Goal: Task Accomplishment & Management: Manage account settings

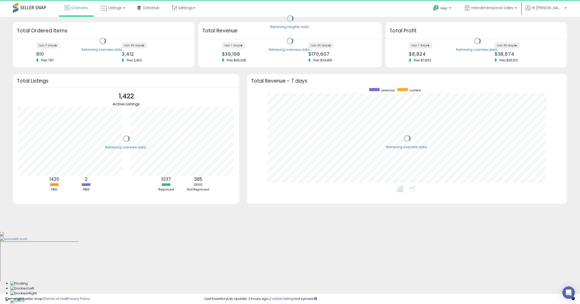
scroll to position [98, 310]
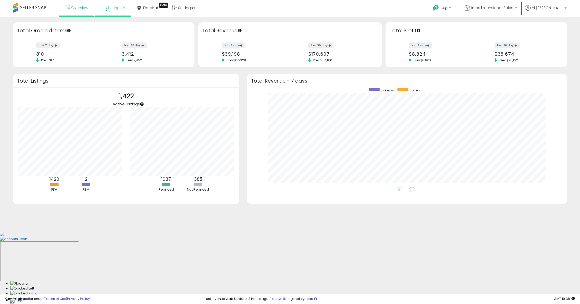
click at [113, 9] on span "Listings" at bounding box center [114, 7] width 13 height 5
click at [115, 24] on icon at bounding box center [116, 25] width 23 height 7
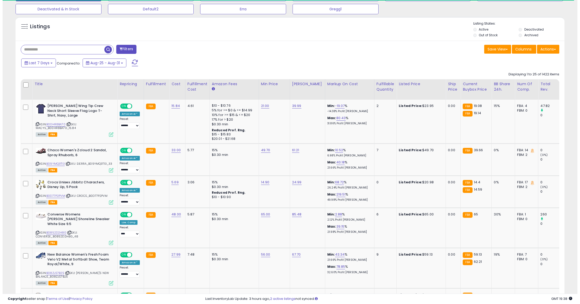
scroll to position [172, 0]
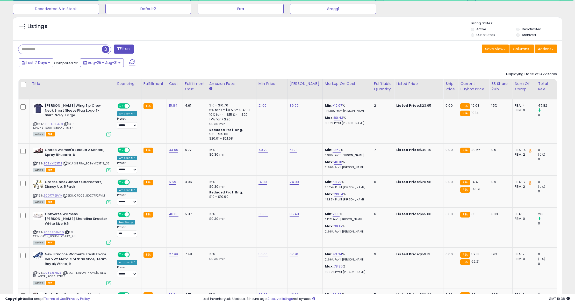
click at [119, 50] on span at bounding box center [118, 49] width 3 height 4
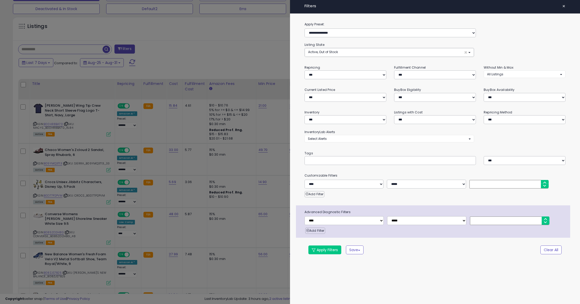
scroll to position [106, 322]
drag, startPoint x: 314, startPoint y: 31, endPoint x: 302, endPoint y: 46, distance: 18.9
click at [302, 32] on div "**********" at bounding box center [390, 32] width 179 height 9
select select "**********"
click at [304, 28] on select "**********" at bounding box center [389, 32] width 171 height 9
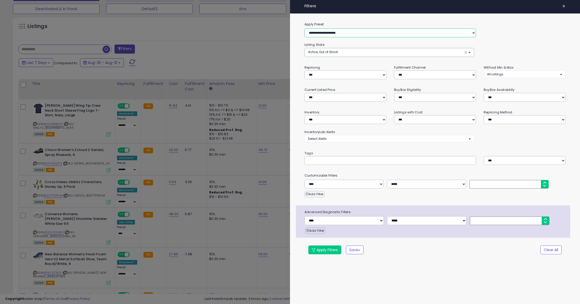
select select "***"
select select "********"
select select "*"
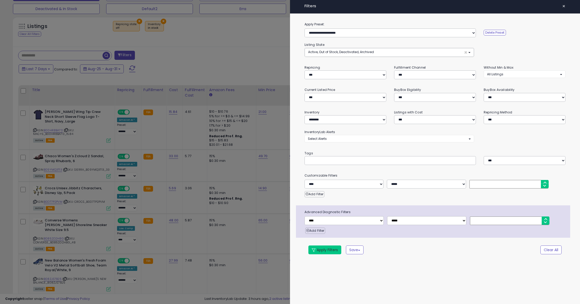
click at [315, 248] on button "Apply Filters" at bounding box center [324, 249] width 33 height 9
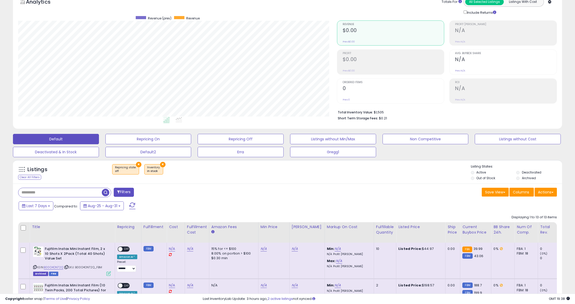
scroll to position [106, 318]
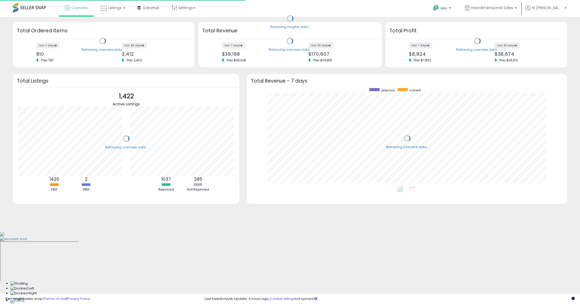
scroll to position [98, 310]
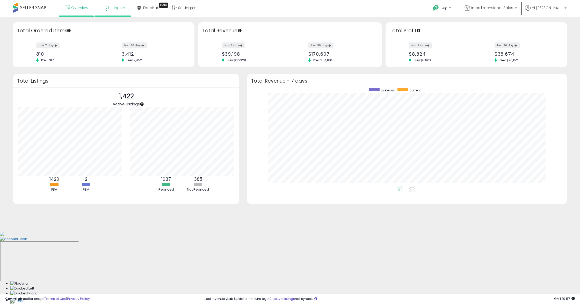
click at [123, 9] on link "Listings" at bounding box center [112, 8] width 33 height 16
click at [117, 21] on li at bounding box center [116, 27] width 43 height 18
click at [107, 14] on link "Listings" at bounding box center [112, 8] width 33 height 16
click at [108, 25] on icon at bounding box center [116, 25] width 23 height 7
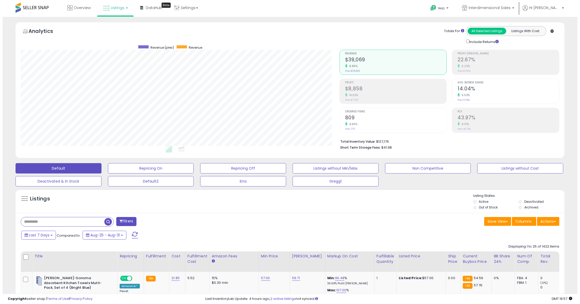
scroll to position [106, 318]
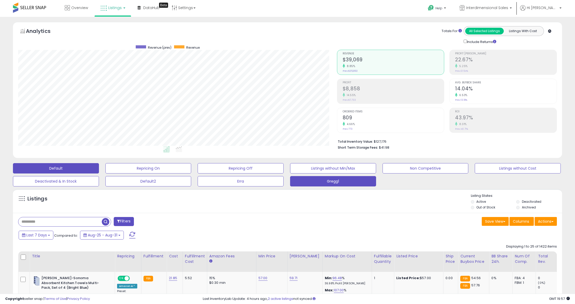
click at [343, 185] on button "Gregg1" at bounding box center [333, 181] width 86 height 10
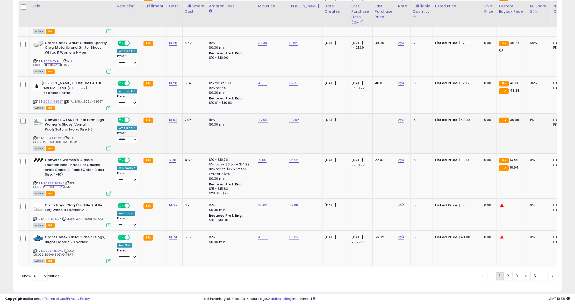
scroll to position [993, 0]
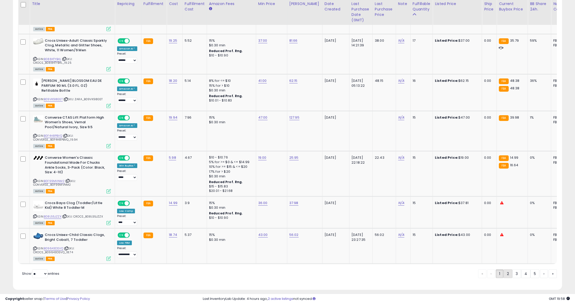
click at [507, 272] on link "2" at bounding box center [507, 273] width 9 height 9
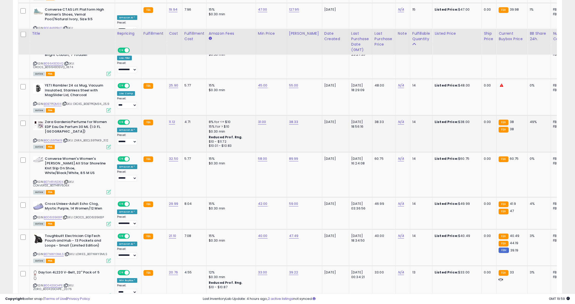
scroll to position [404, 0]
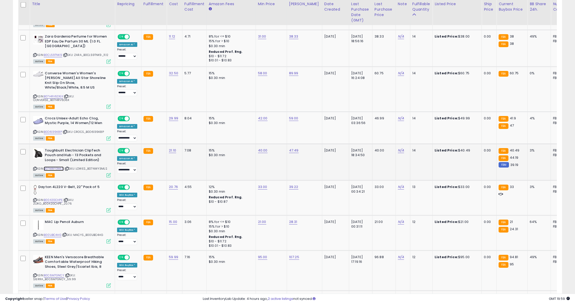
click at [52, 167] on link "B07NWY3MLS" at bounding box center [54, 168] width 20 height 4
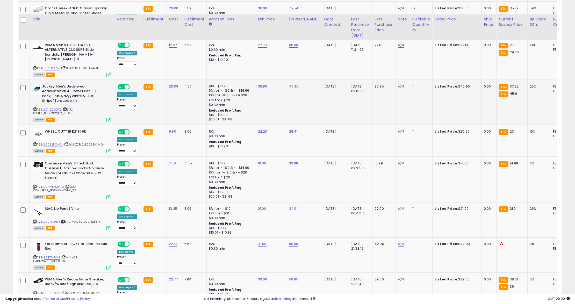
scroll to position [956, 0]
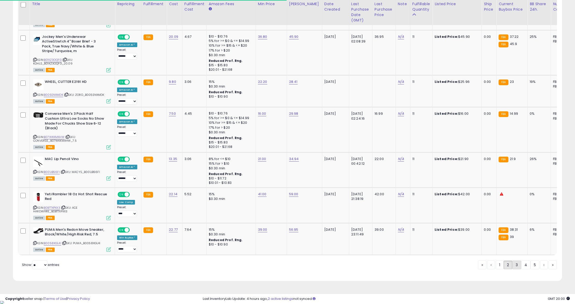
click at [515, 269] on link "3" at bounding box center [516, 264] width 9 height 9
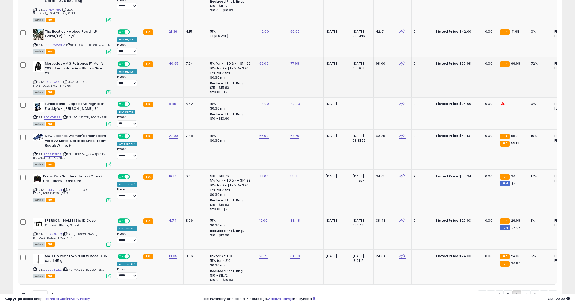
scroll to position [991, 0]
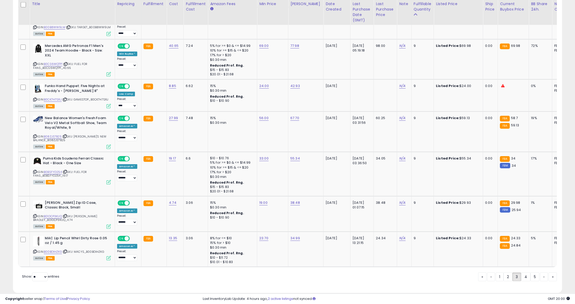
drag, startPoint x: 523, startPoint y: 274, endPoint x: 356, endPoint y: 176, distance: 194.4
click at [523, 274] on link "4" at bounding box center [525, 276] width 9 height 9
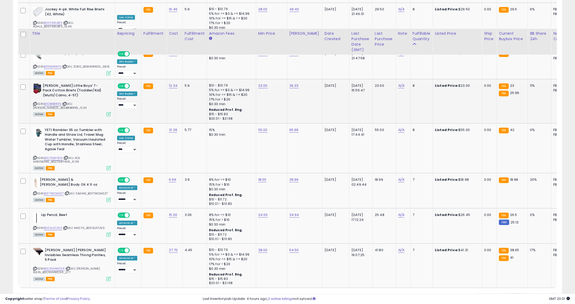
scroll to position [1004, 0]
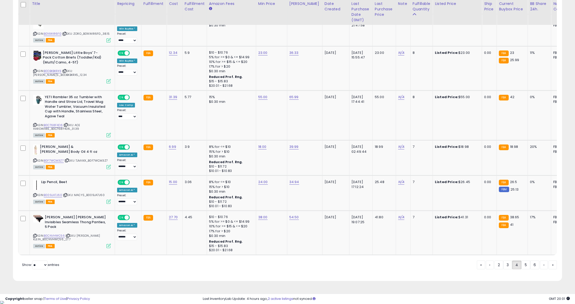
drag, startPoint x: 522, startPoint y: 268, endPoint x: 377, endPoint y: 261, distance: 145.4
click at [526, 269] on link "5" at bounding box center [525, 264] width 9 height 9
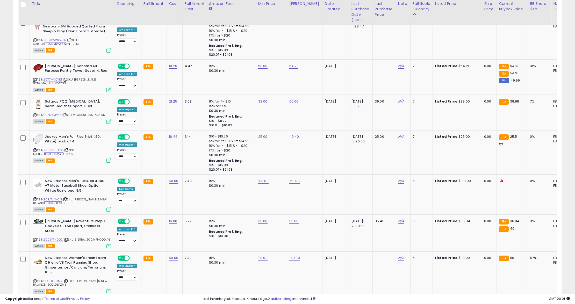
scroll to position [971, 0]
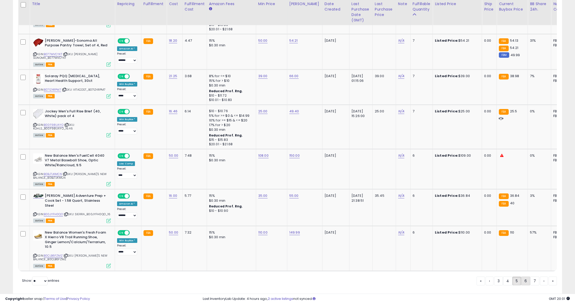
click at [527, 277] on link "6" at bounding box center [525, 281] width 9 height 9
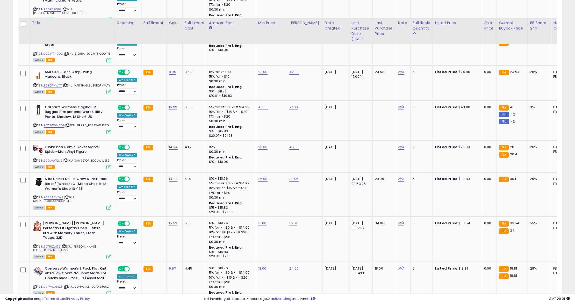
scroll to position [991, 0]
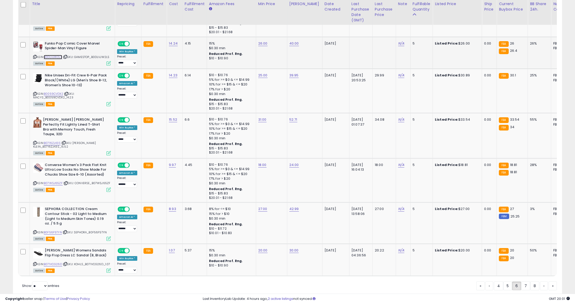
click at [55, 55] on link "B0DLVJW2LS" at bounding box center [53, 57] width 18 height 4
click at [525, 281] on link "7" at bounding box center [525, 285] width 9 height 9
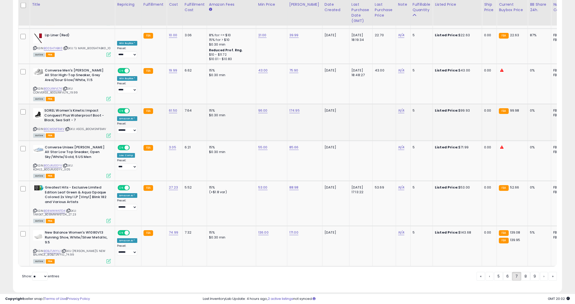
scroll to position [1009, 0]
click at [525, 271] on link "8" at bounding box center [525, 275] width 9 height 9
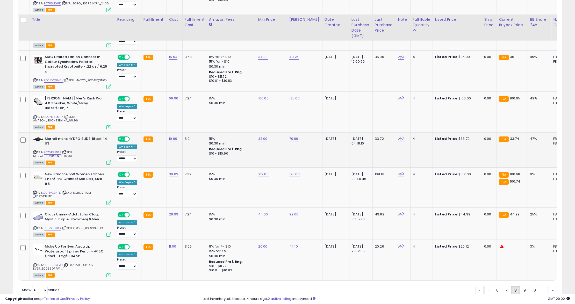
scroll to position [982, 0]
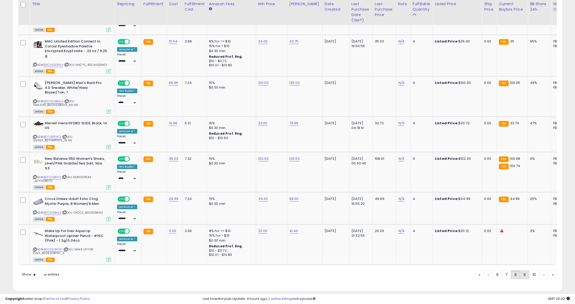
click at [522, 270] on link "9" at bounding box center [524, 274] width 9 height 9
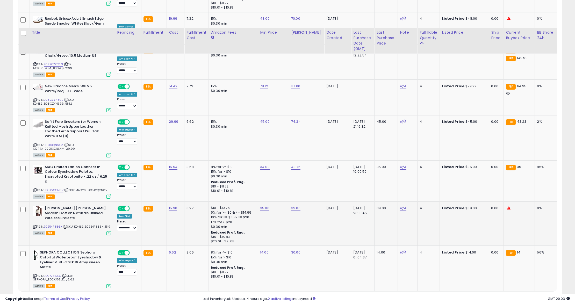
scroll to position [983, 0]
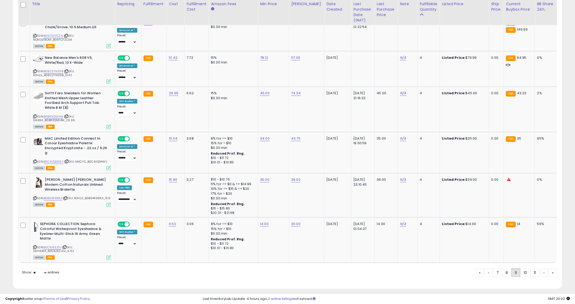
drag, startPoint x: 525, startPoint y: 270, endPoint x: 453, endPoint y: 225, distance: 85.2
click at [525, 269] on link "10" at bounding box center [525, 272] width 10 height 9
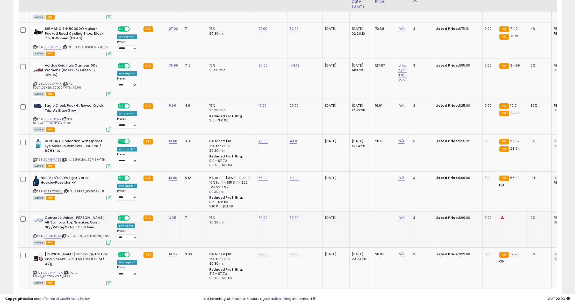
scroll to position [991, 0]
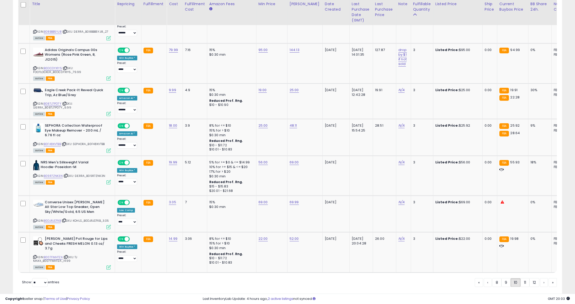
drag, startPoint x: 522, startPoint y: 267, endPoint x: 321, endPoint y: 146, distance: 234.6
click at [522, 278] on link "11" at bounding box center [524, 282] width 9 height 9
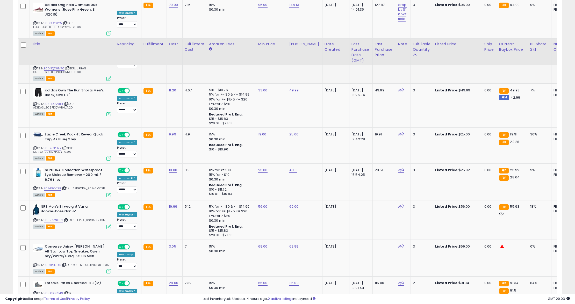
scroll to position [1015, 0]
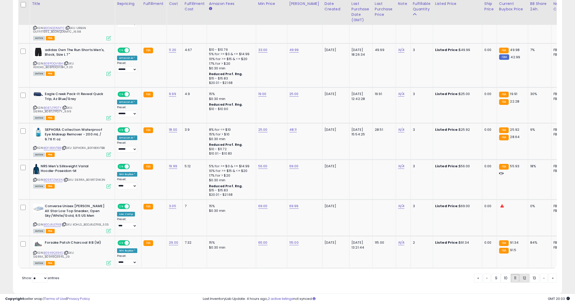
click at [519, 274] on link "12" at bounding box center [524, 278] width 10 height 9
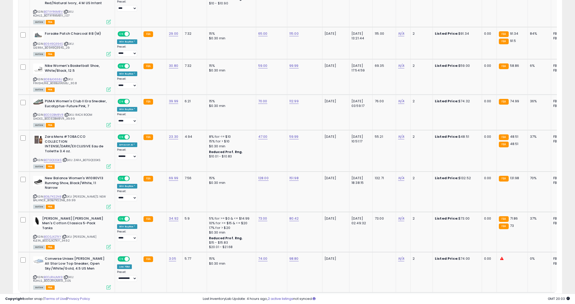
scroll to position [991, 0]
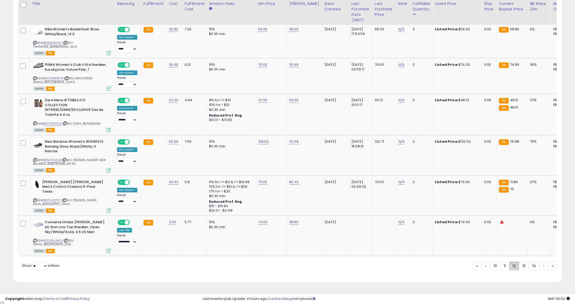
click at [516, 265] on link "12" at bounding box center [514, 265] width 10 height 9
click at [519, 266] on link "13" at bounding box center [524, 265] width 10 height 9
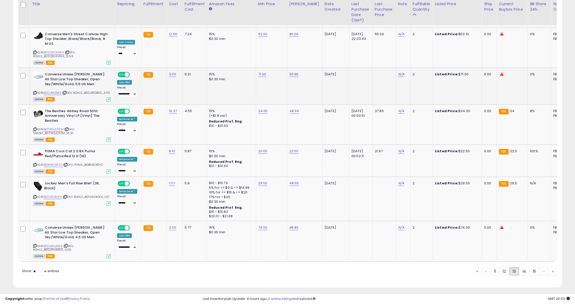
scroll to position [1029, 0]
click at [523, 267] on link "14" at bounding box center [524, 271] width 10 height 9
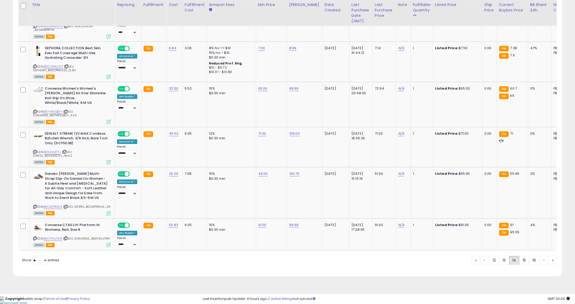
scroll to position [999, 0]
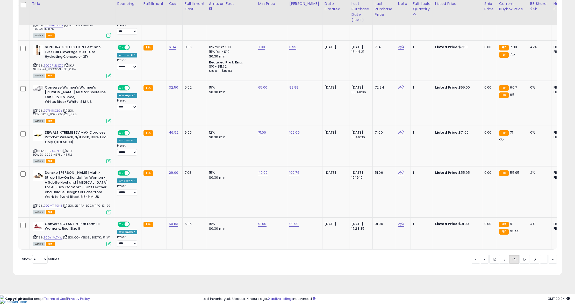
drag, startPoint x: 523, startPoint y: 269, endPoint x: 402, endPoint y: 302, distance: 125.2
click at [523, 264] on link "15" at bounding box center [524, 259] width 10 height 9
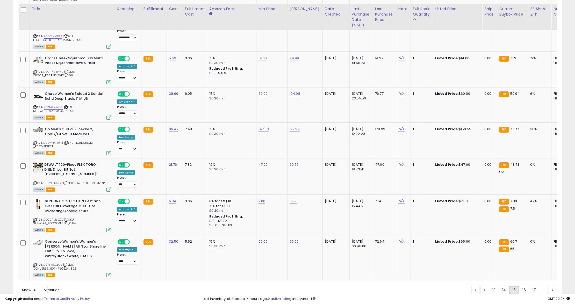
scroll to position [974, 0]
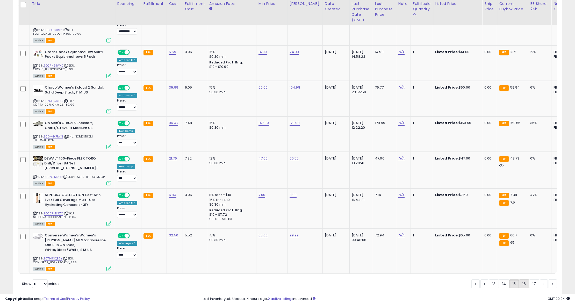
click at [522, 279] on link "16" at bounding box center [524, 283] width 10 height 9
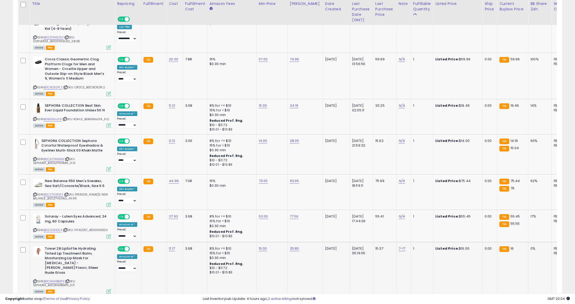
scroll to position [1011, 0]
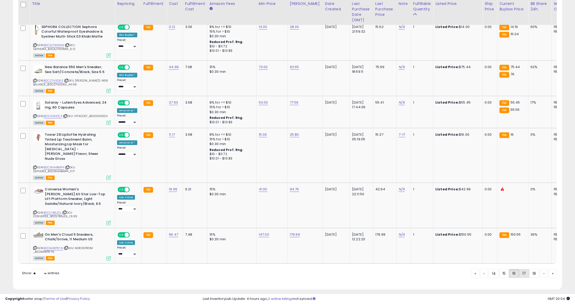
click at [520, 270] on link "17" at bounding box center [524, 273] width 10 height 9
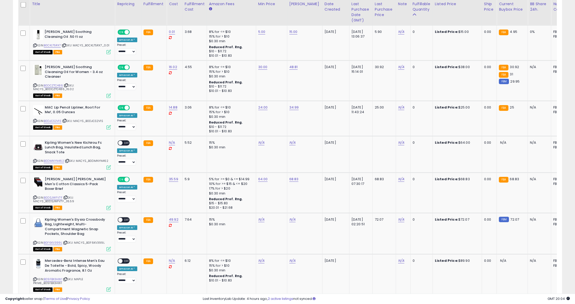
scroll to position [865, 0]
